Goal: Task Accomplishment & Management: Manage account settings

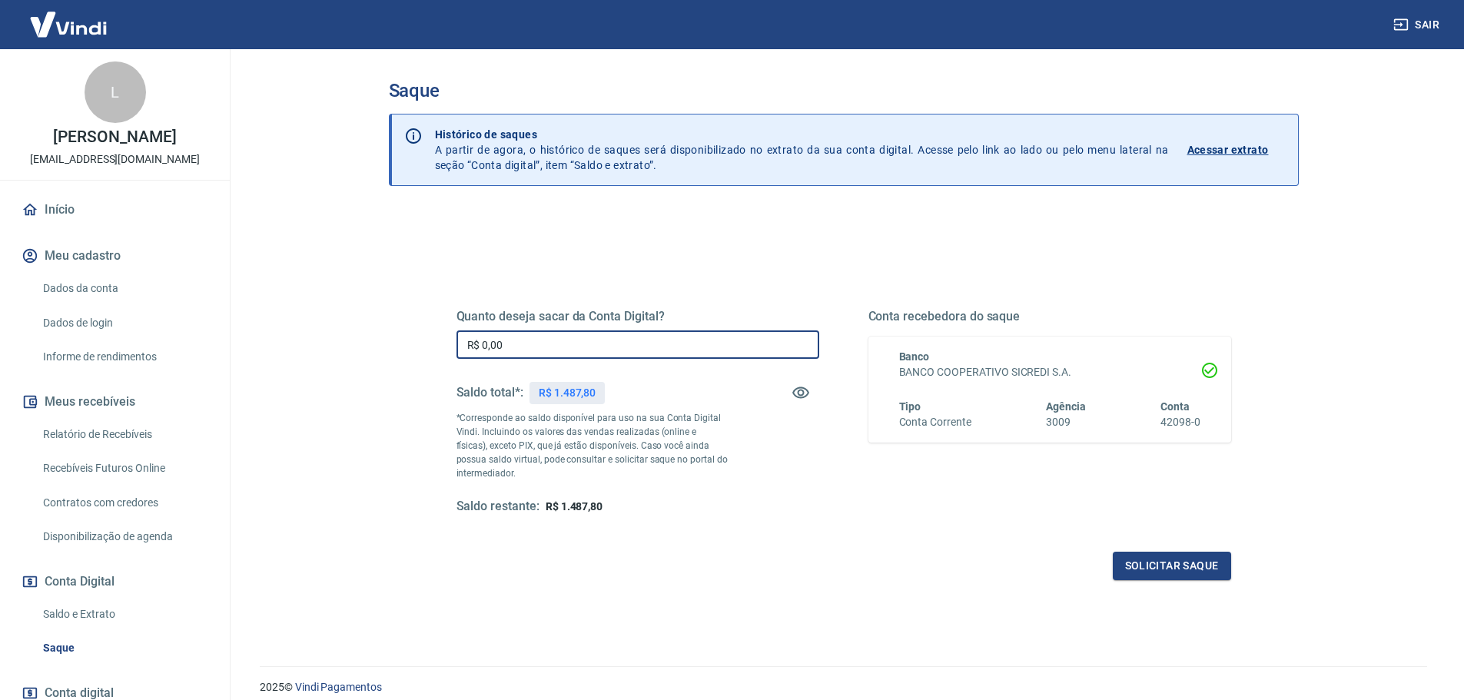
click at [543, 332] on input "R$ 0,00" at bounding box center [638, 344] width 363 height 28
type input "R$ 1.487,80"
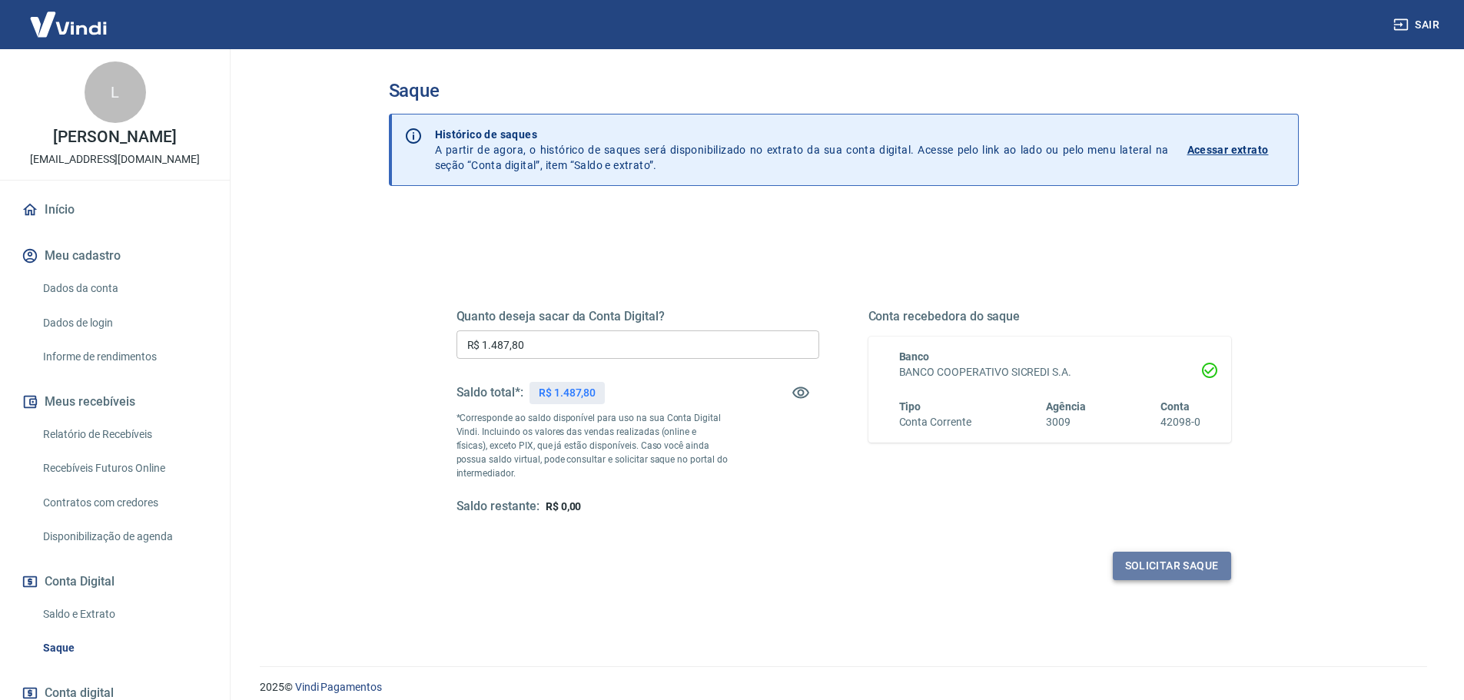
click at [1164, 560] on button "Solicitar saque" at bounding box center [1172, 566] width 118 height 28
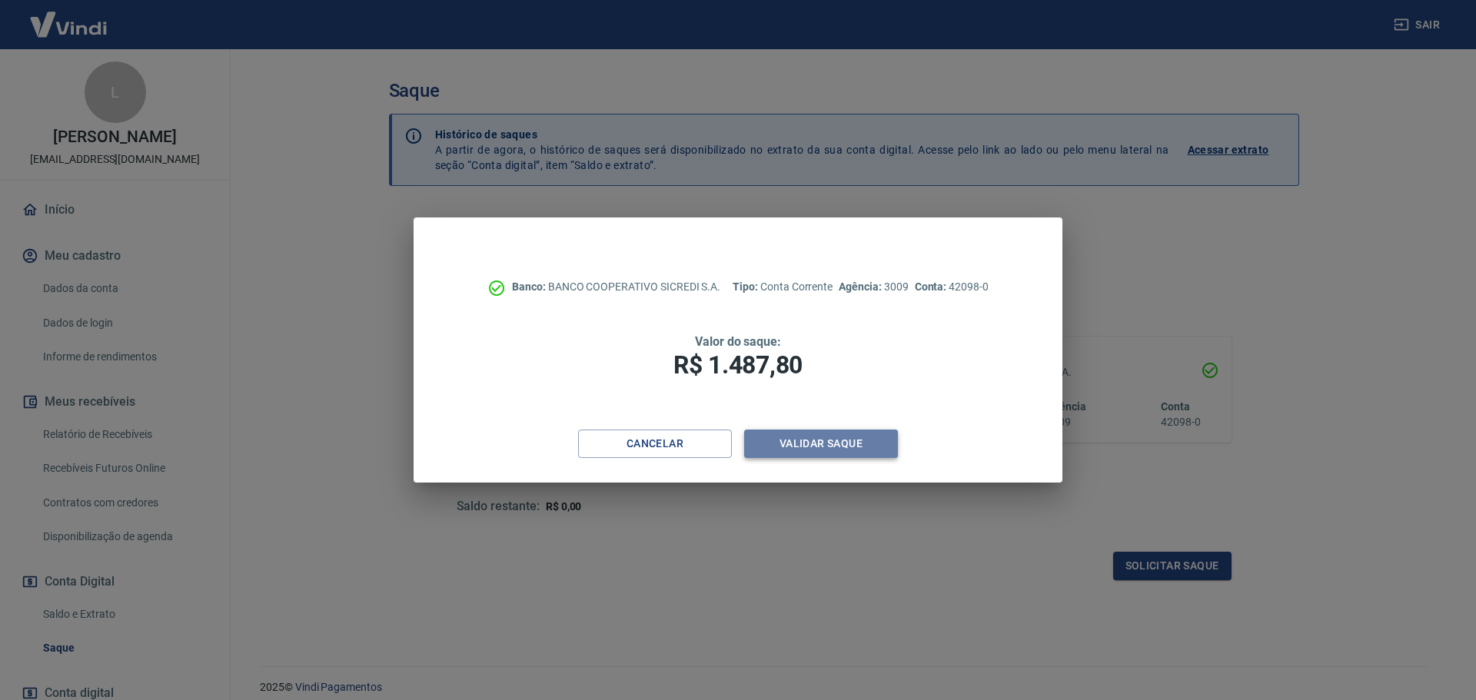
click at [867, 444] on button "Validar saque" at bounding box center [821, 444] width 154 height 28
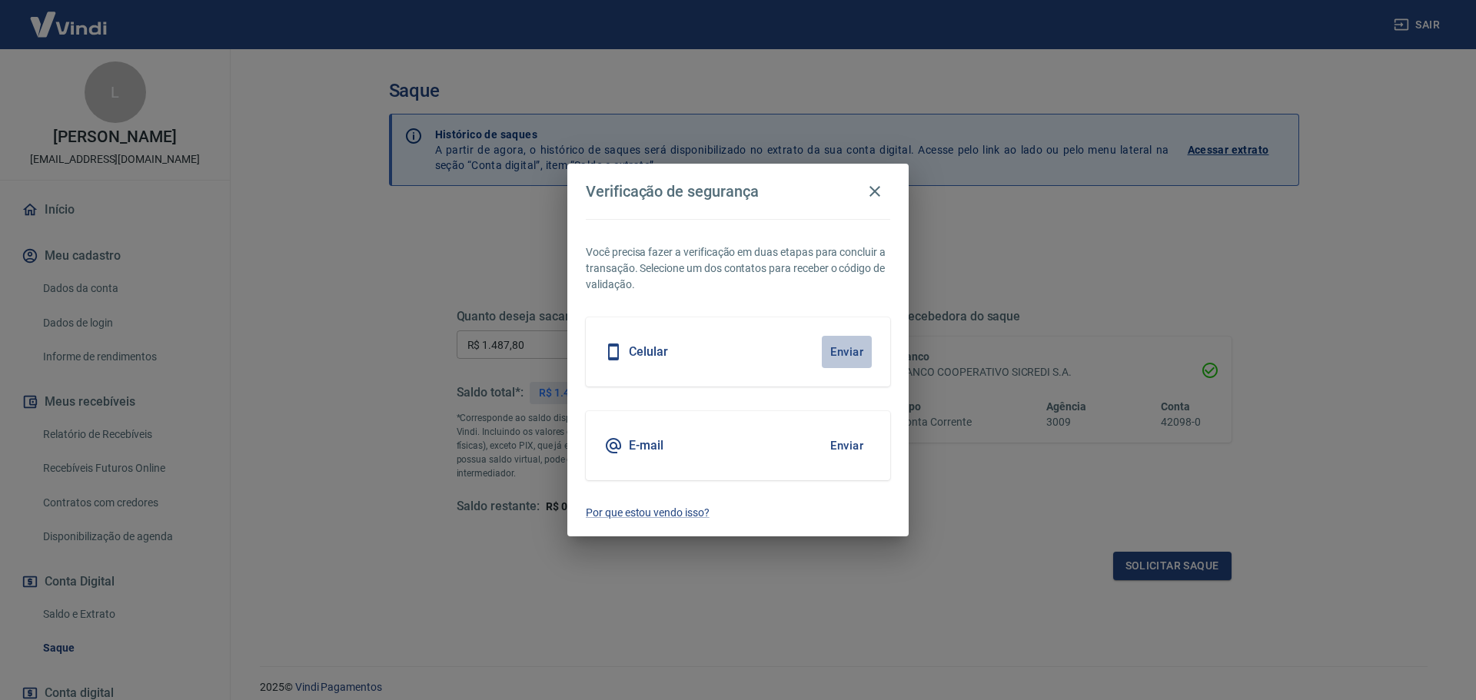
click at [848, 355] on button "Enviar" at bounding box center [847, 352] width 50 height 32
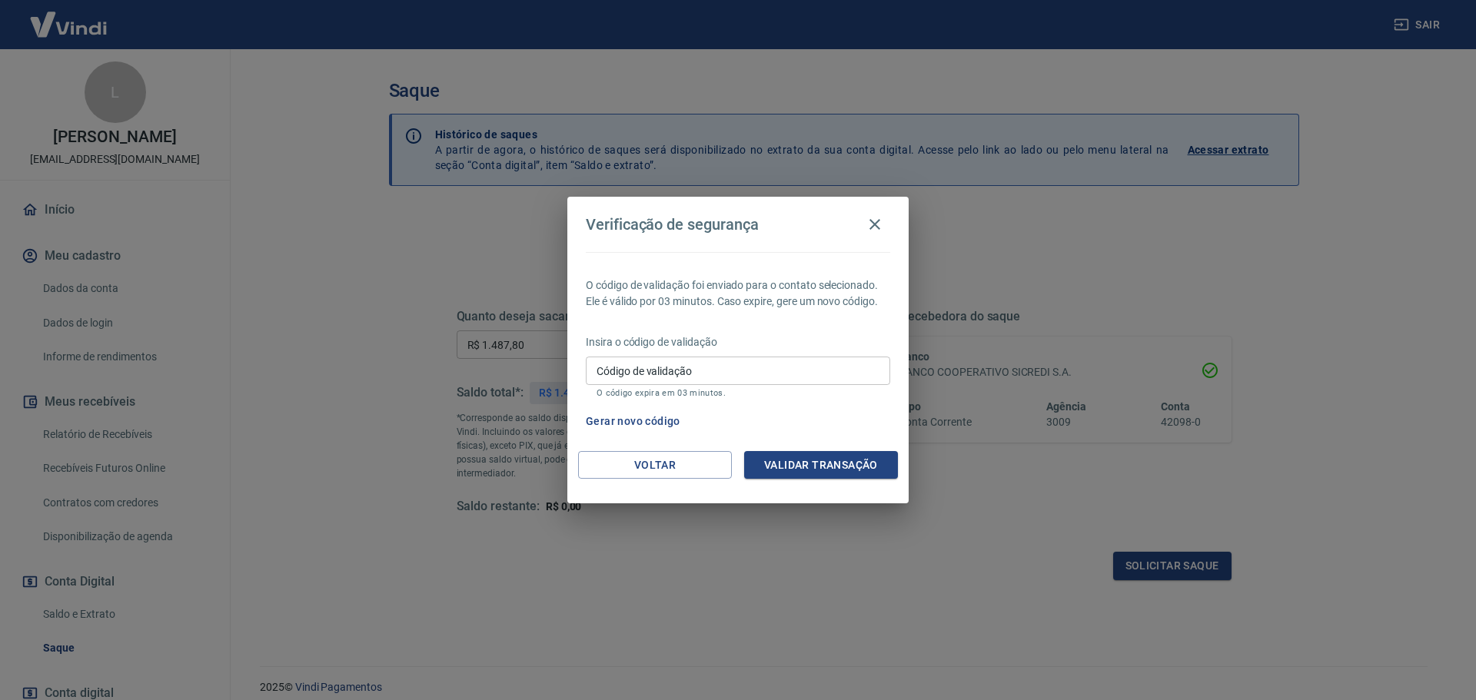
click at [809, 390] on p "O código expira em 03 minutos." at bounding box center [737, 393] width 283 height 10
click at [809, 380] on input "Código de validação" at bounding box center [738, 371] width 304 height 28
type input "790715"
click at [819, 464] on button "Validar transação" at bounding box center [821, 465] width 154 height 28
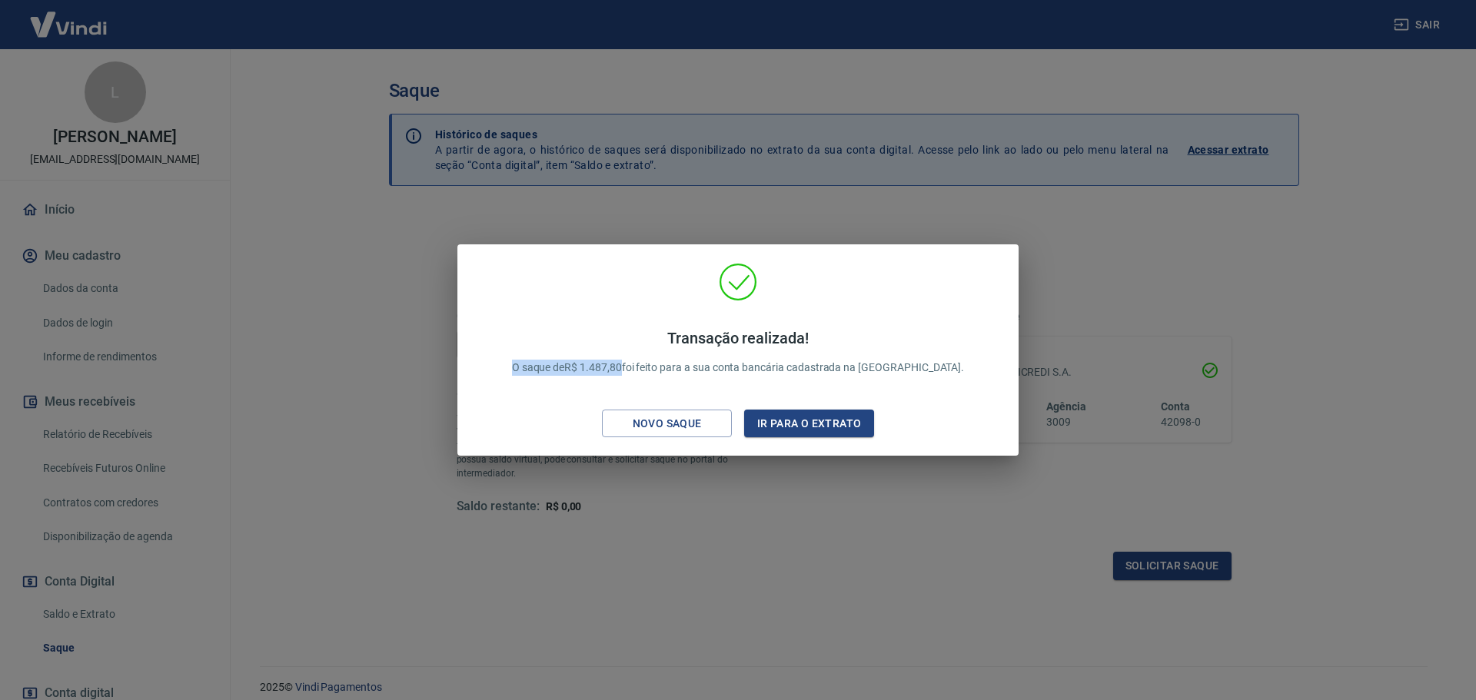
drag, startPoint x: 540, startPoint y: 370, endPoint x: 659, endPoint y: 365, distance: 119.3
click at [659, 365] on div "Transação realizada! O saque de R$ 1.487,80 foi feito para a sua conta bancária…" at bounding box center [738, 353] width 490 height 78
copy p "O saque de R$ 1.487,80"
